Goal: Navigation & Orientation: Find specific page/section

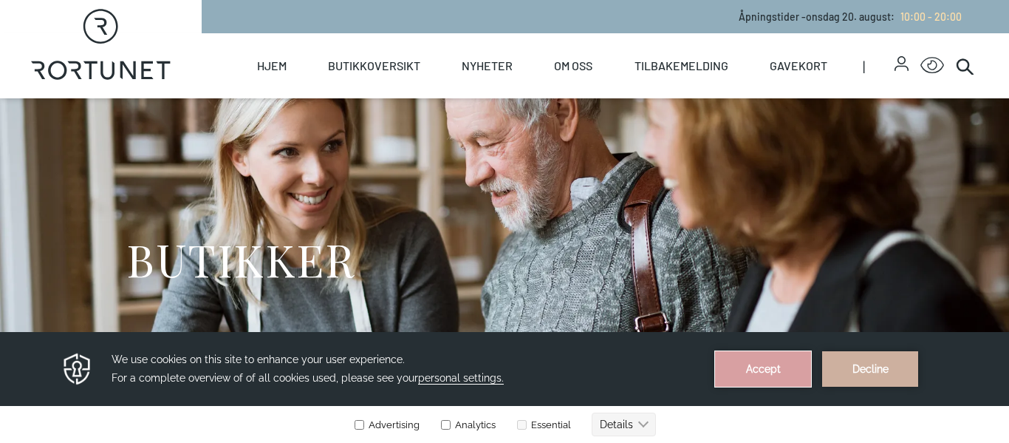
click at [771, 363] on button "Accept" at bounding box center [763, 368] width 96 height 35
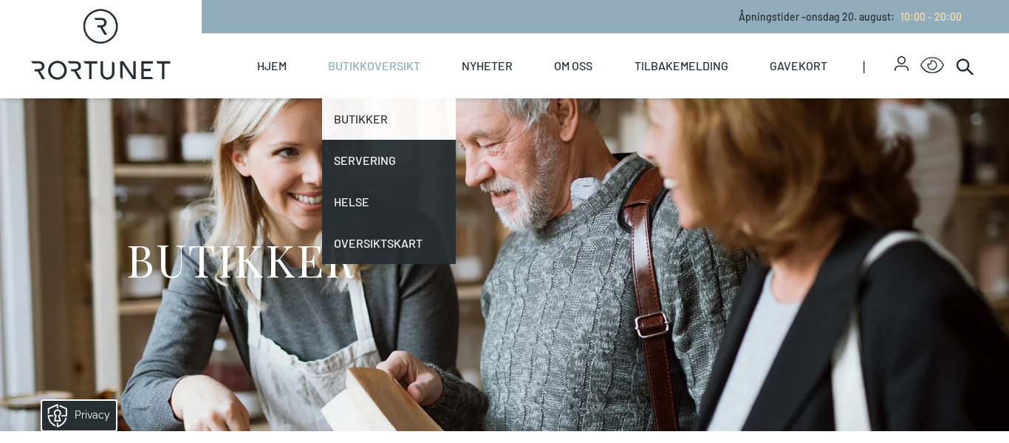
click at [369, 127] on link "Butikker" at bounding box center [389, 118] width 134 height 41
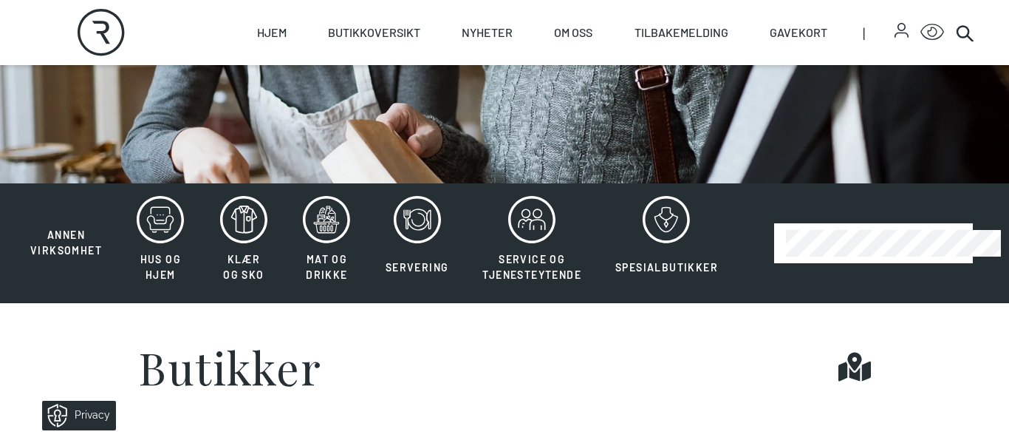
scroll to position [267, 0]
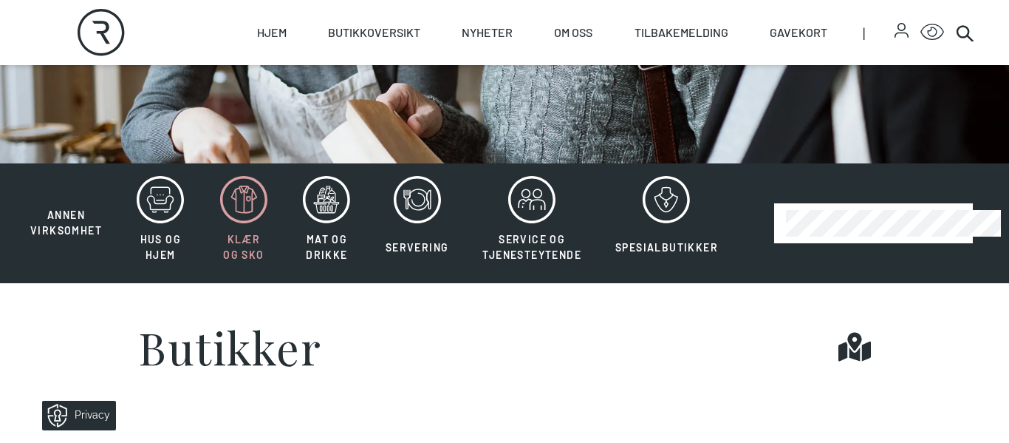
click at [238, 203] on icon at bounding box center [243, 199] width 47 height 47
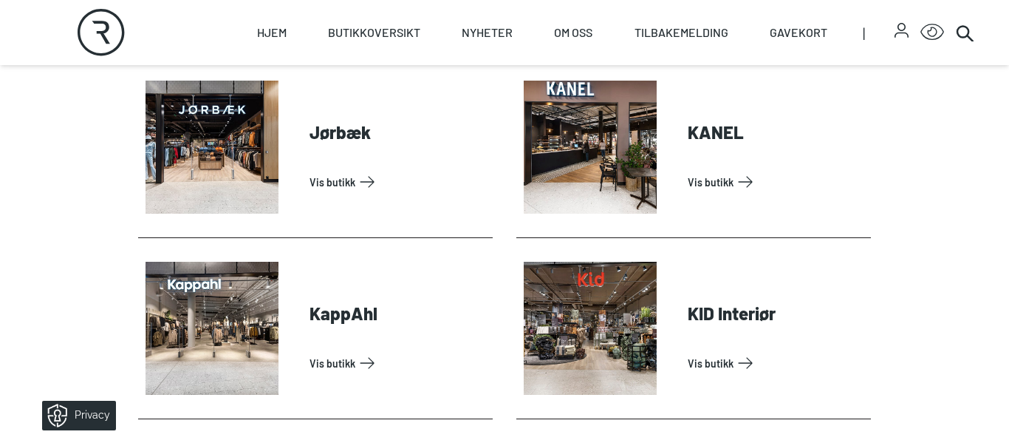
scroll to position [1728, 0]
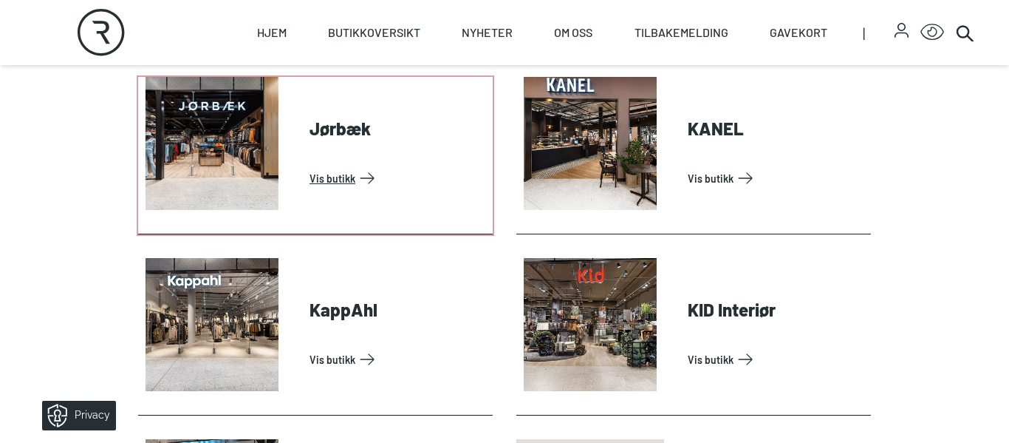
click at [352, 177] on link "Vis butikk" at bounding box center [398, 178] width 177 height 24
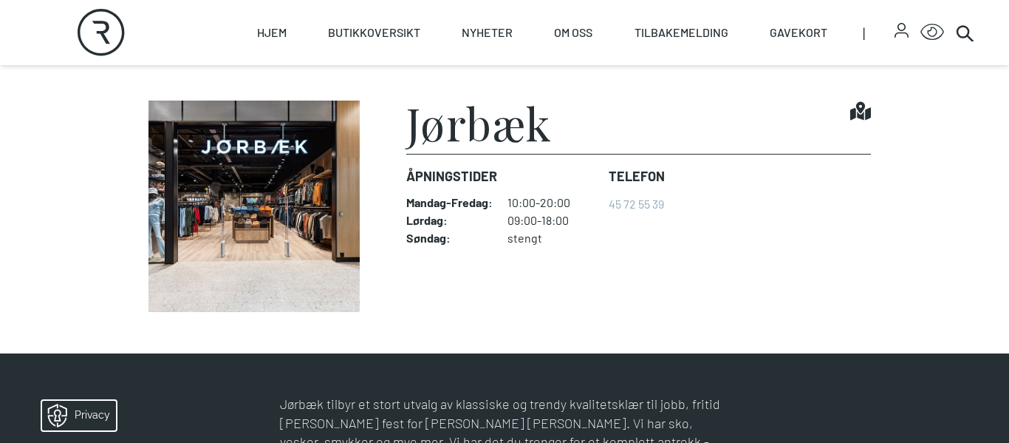
scroll to position [373, 0]
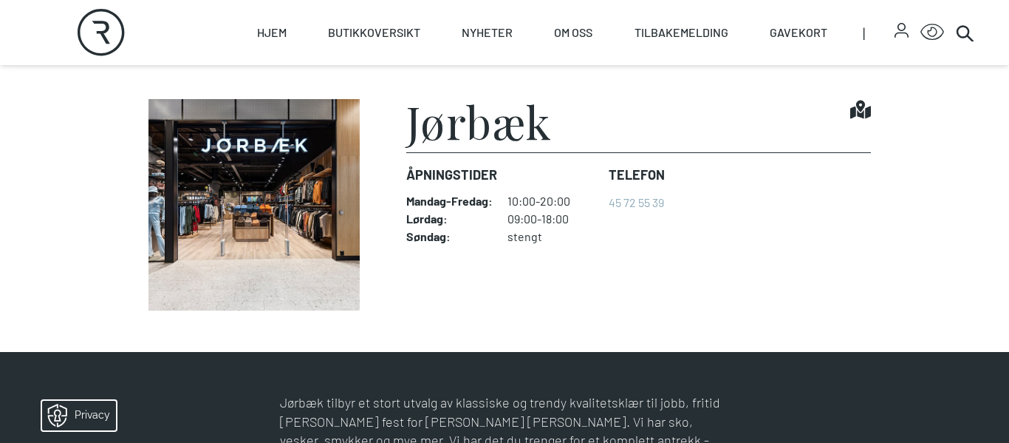
click at [340, 238] on img at bounding box center [254, 204] width 233 height 211
